Goal: Information Seeking & Learning: Compare options

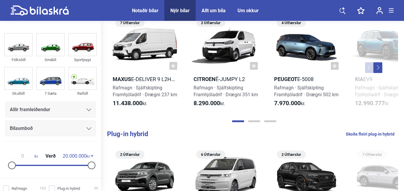
click at [175, 10] on div "Nýir bílar" at bounding box center [179, 11] width 19 height 6
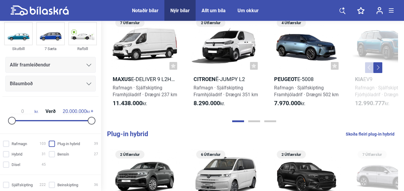
scroll to position [59, 0]
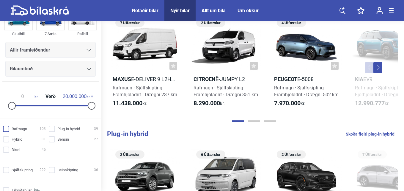
click at [5, 129] on input "Rafmagn 103" at bounding box center [25, 129] width 43 height 6
checkbox input "true"
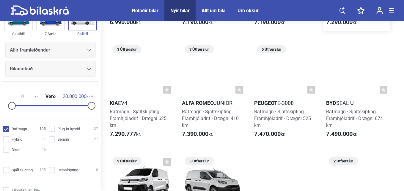
scroll to position [803, 0]
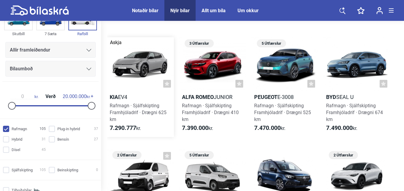
click at [116, 105] on span "Rafmagn · Sjálfskipting Framhjóladrif · Drægni 625 km" at bounding box center [138, 112] width 57 height 19
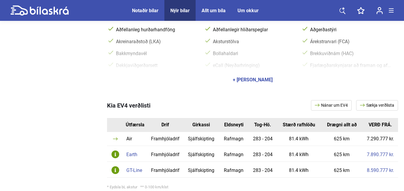
scroll to position [297, 0]
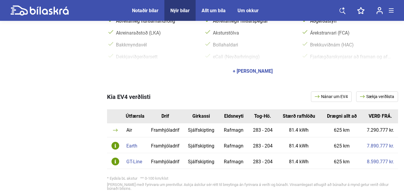
click at [129, 145] on div "Earth" at bounding box center [134, 145] width 17 height 5
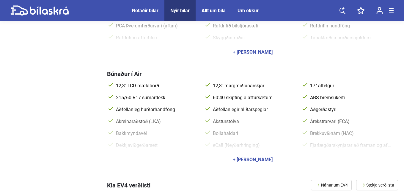
scroll to position [416, 0]
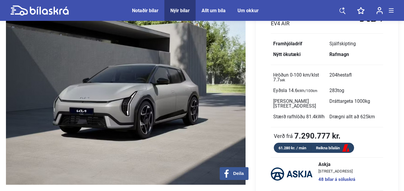
scroll to position [30, 0]
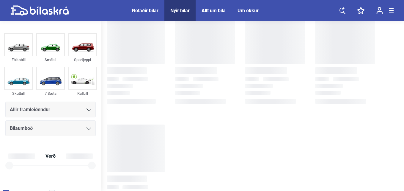
checkbox input "true"
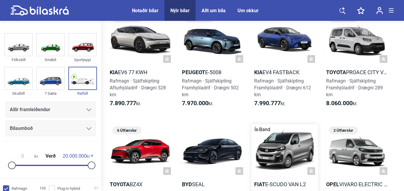
scroll to position [1040, 0]
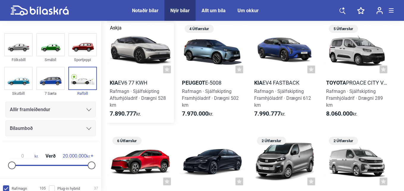
click at [123, 81] on h2 "Kia EV6 77 kWh" at bounding box center [140, 82] width 67 height 7
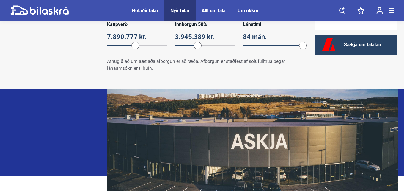
scroll to position [624, 0]
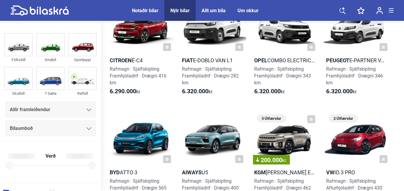
checkbox input "true"
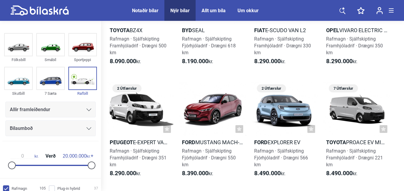
scroll to position [1219, 0]
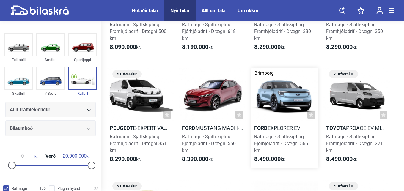
click at [272, 126] on h2 "Ford Explorer EV" at bounding box center [284, 127] width 67 height 7
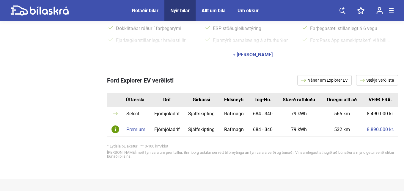
scroll to position [327, 0]
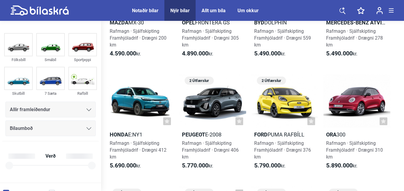
checkbox input "true"
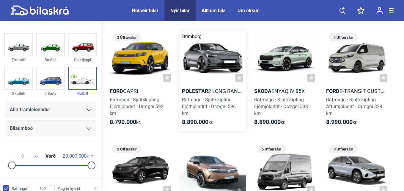
scroll to position [1367, 0]
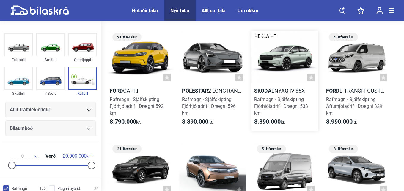
click at [260, 90] on b "Skoda" at bounding box center [262, 90] width 17 height 6
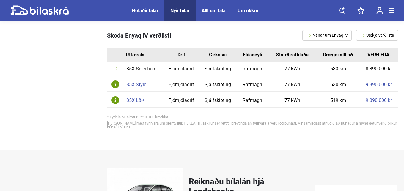
scroll to position [268, 0]
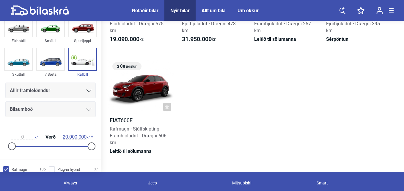
scroll to position [2943, 0]
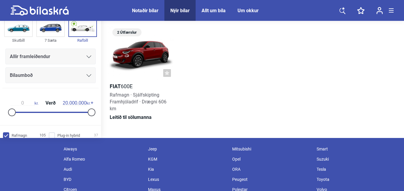
click at [46, 10] on icon at bounding box center [49, 11] width 39 height 8
checkbox input "false"
